Goal: Find contact information: Find contact information

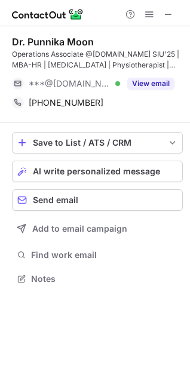
scroll to position [270, 190]
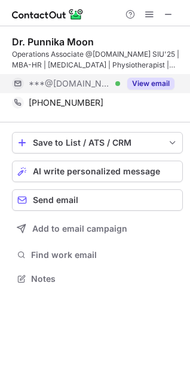
click at [156, 82] on button "View email" at bounding box center [150, 84] width 47 height 12
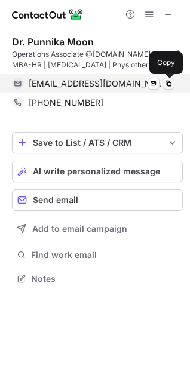
click at [168, 82] on span at bounding box center [169, 84] width 10 height 10
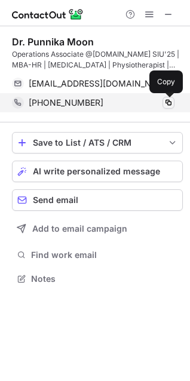
click at [168, 101] on span at bounding box center [169, 103] width 10 height 10
click at [168, 104] on span at bounding box center [169, 103] width 10 height 10
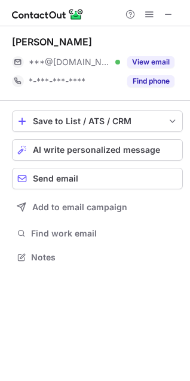
scroll to position [248, 190]
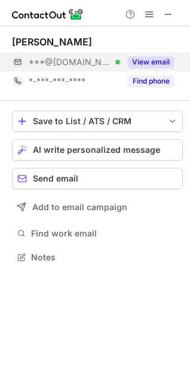
click at [154, 61] on button "View email" at bounding box center [150, 62] width 47 height 12
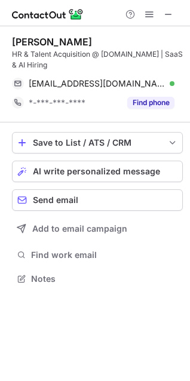
scroll to position [270, 190]
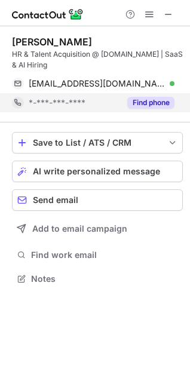
click at [155, 101] on button "Find phone" at bounding box center [150, 103] width 47 height 12
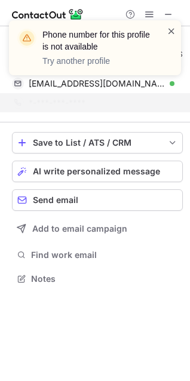
click at [167, 29] on span at bounding box center [172, 31] width 10 height 12
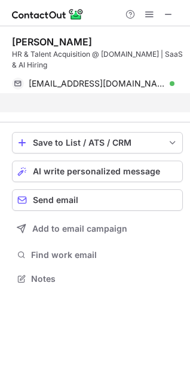
scroll to position [251, 190]
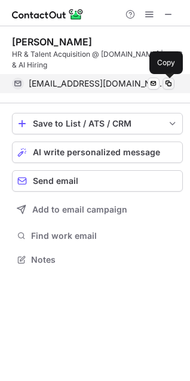
click at [167, 79] on span at bounding box center [169, 84] width 10 height 10
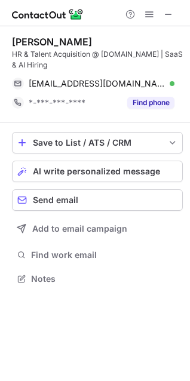
scroll to position [270, 190]
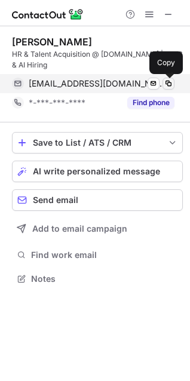
click at [171, 82] on span at bounding box center [169, 84] width 10 height 10
